Goal: Task Accomplishment & Management: Complete application form

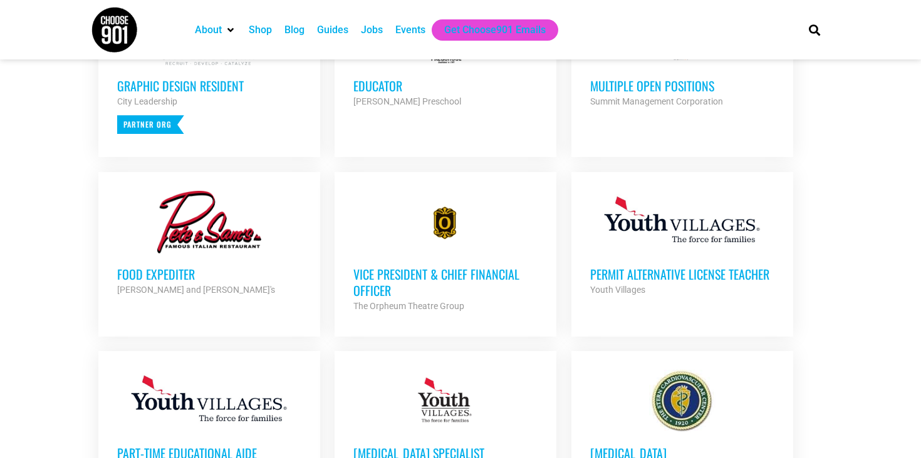
scroll to position [428, 0]
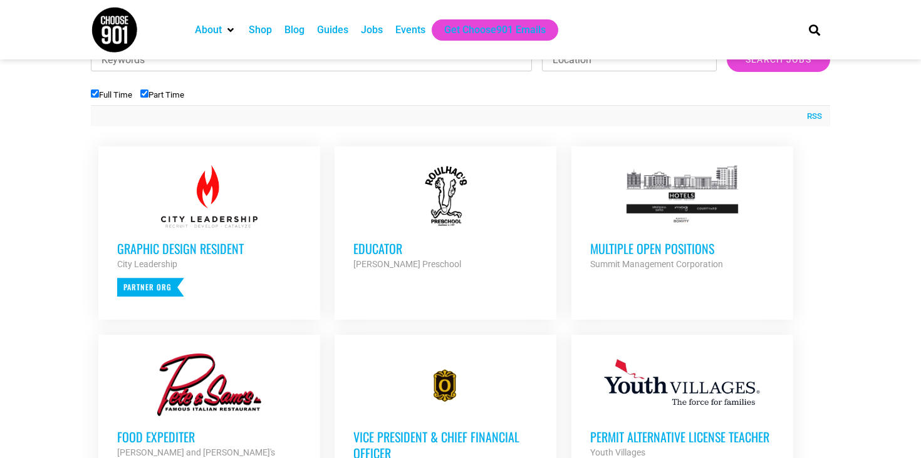
click at [643, 250] on h3 "Multiple Open Positions" at bounding box center [682, 248] width 184 height 16
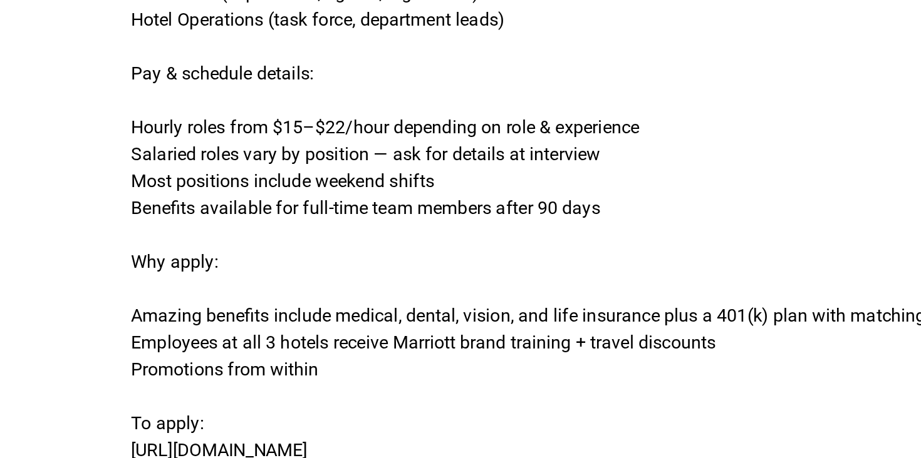
scroll to position [299, 0]
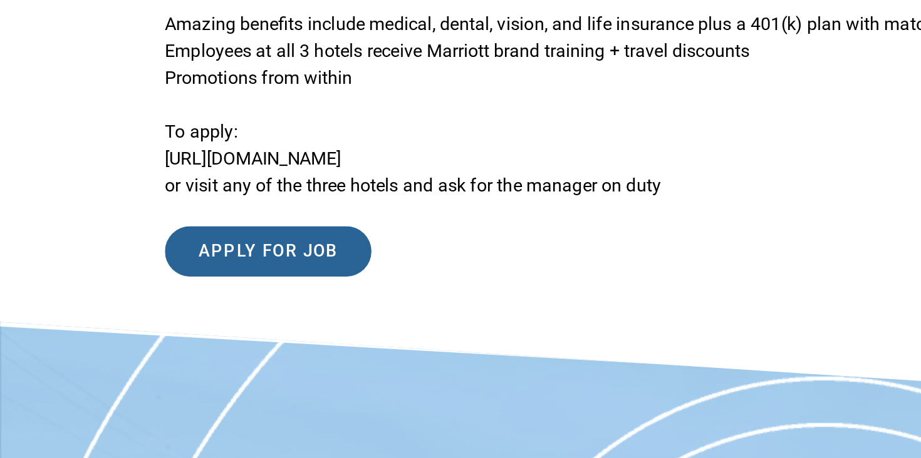
click at [118, 344] on input "Apply for job" at bounding box center [149, 343] width 115 height 28
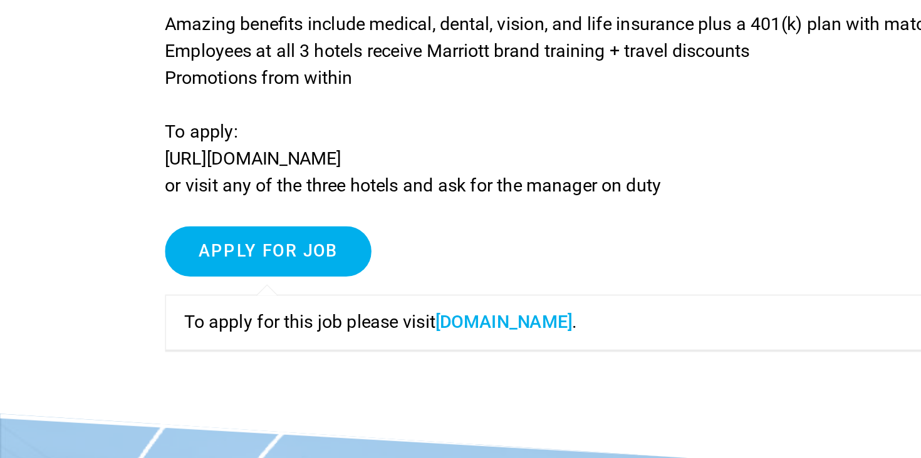
click at [348, 392] on div "To apply for this job please visit www.summitmgmtcorp.com ." at bounding box center [342, 382] width 500 height 31
click at [319, 384] on link "www.summitmgmtcorp.com" at bounding box center [281, 382] width 76 height 12
